Goal: Task Accomplishment & Management: Use online tool/utility

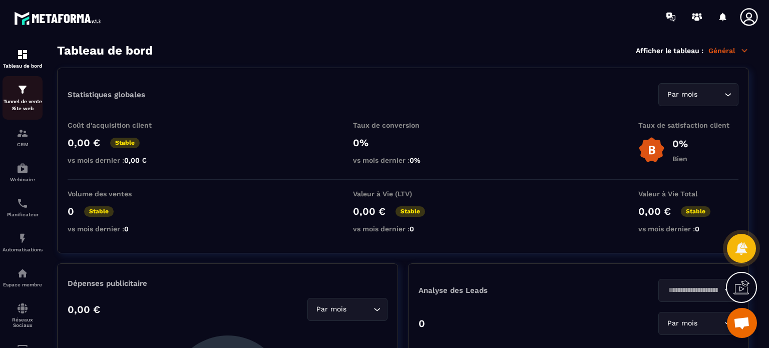
click at [31, 103] on p "Tunnel de vente Site web" at bounding box center [23, 105] width 40 height 14
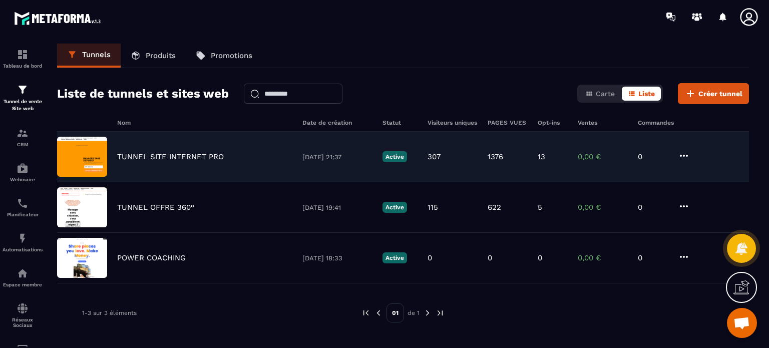
click at [164, 164] on div "TUNNEL SITE INTERNET PRO [DATE] 21:37 Active 307 1376 13 0,00 € 0" at bounding box center [403, 157] width 692 height 51
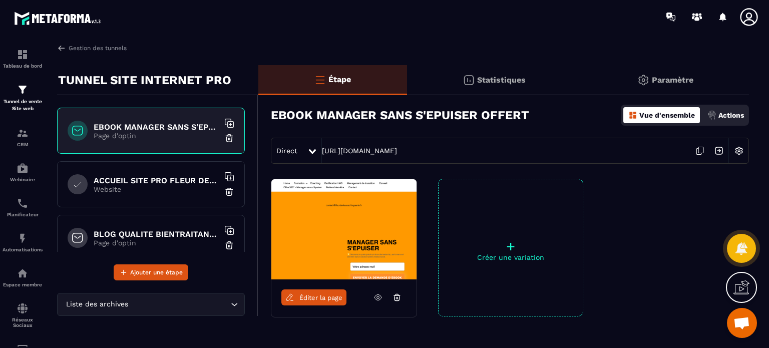
click at [330, 155] on div "Direct [URL][DOMAIN_NAME]" at bounding box center [510, 151] width 478 height 26
click at [332, 152] on link "[URL][DOMAIN_NAME]" at bounding box center [359, 151] width 75 height 8
click at [311, 299] on span "Éditer la page" at bounding box center [320, 298] width 43 height 8
